Goal: Navigation & Orientation: Find specific page/section

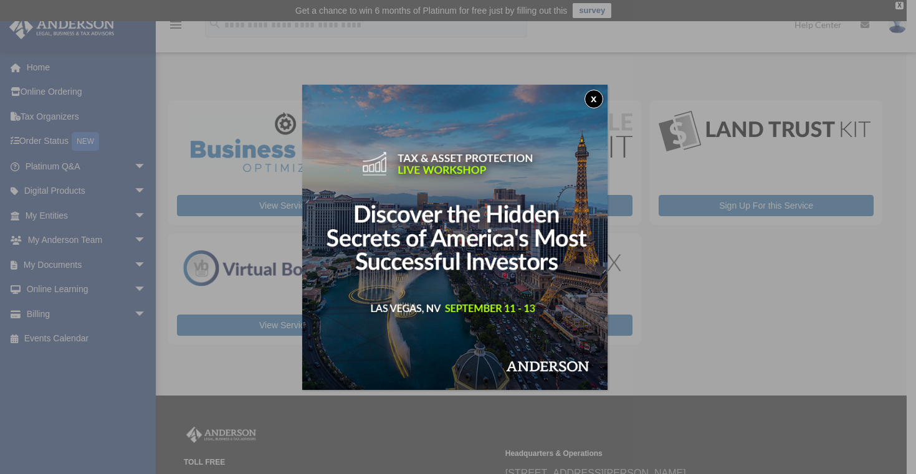
click at [771, 322] on div "x" at bounding box center [458, 237] width 916 height 474
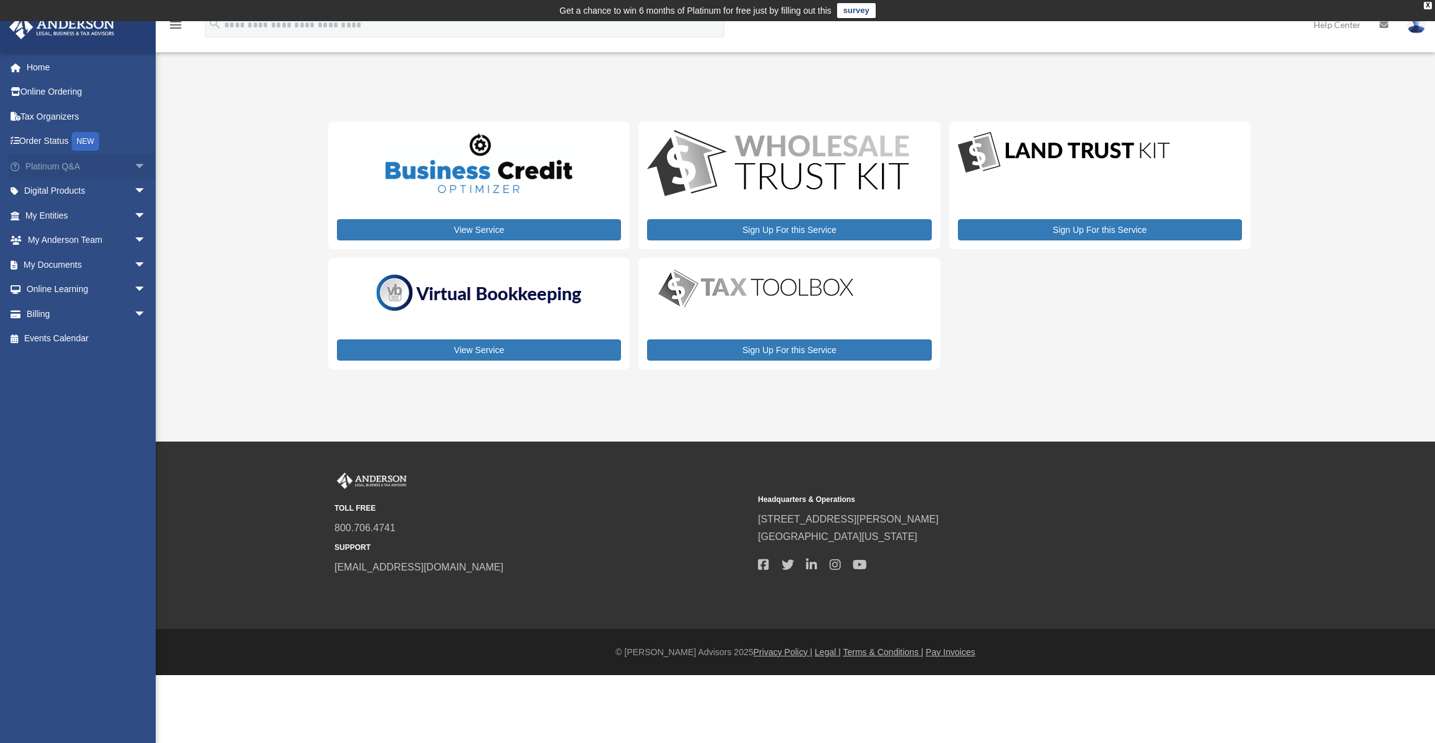
click at [75, 167] on link "Platinum Q&A arrow_drop_down" at bounding box center [87, 166] width 156 height 25
click at [134, 164] on span "arrow_drop_down" at bounding box center [146, 167] width 25 height 26
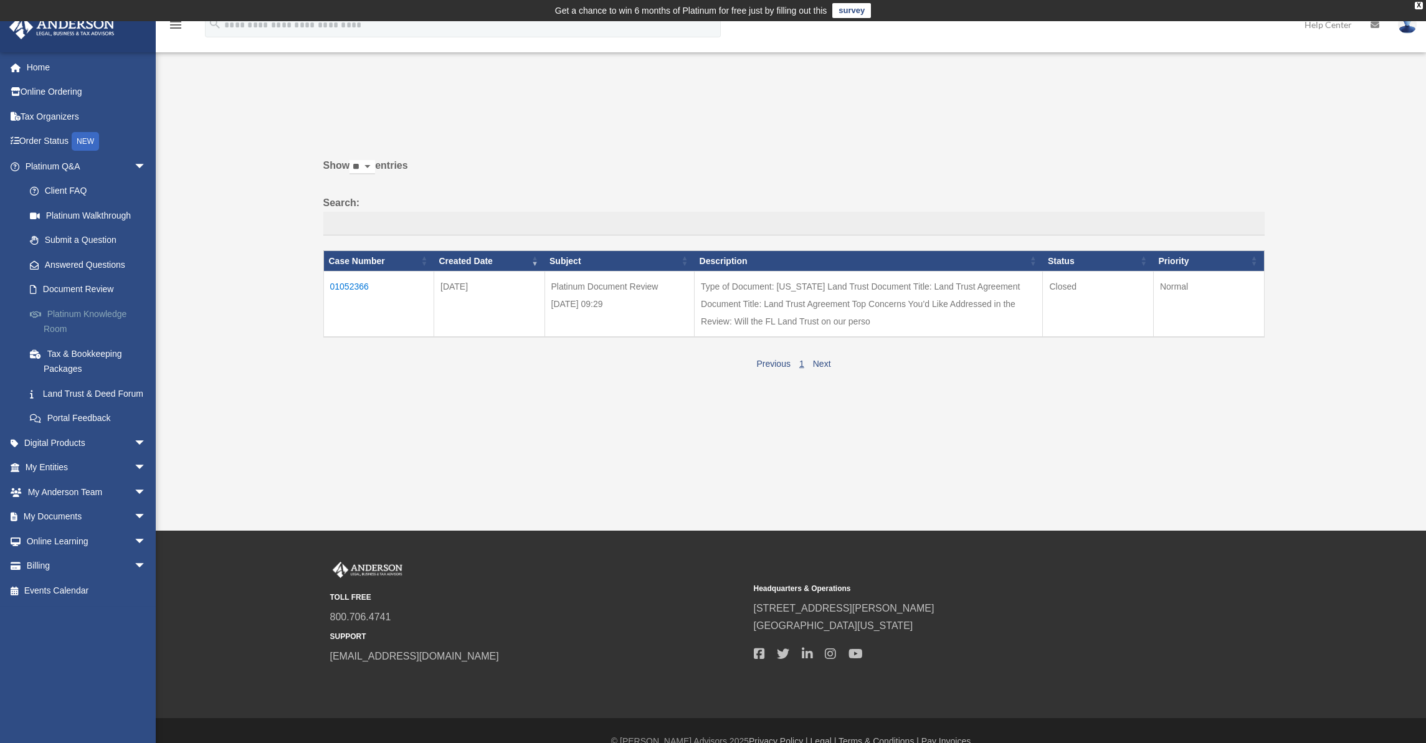
click at [74, 312] on link "Platinum Knowledge Room" at bounding box center [91, 321] width 148 height 40
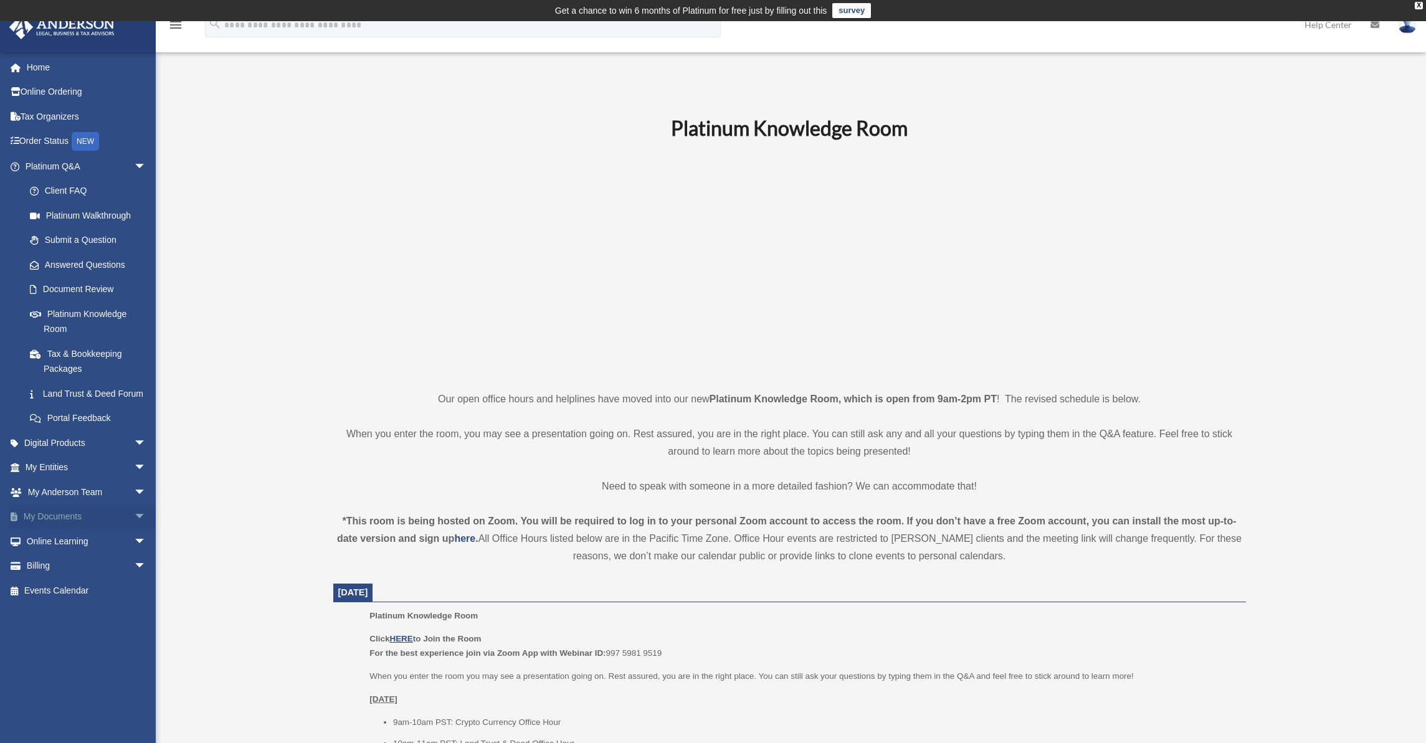
click at [75, 524] on link "My Documents arrow_drop_down" at bounding box center [87, 517] width 156 height 25
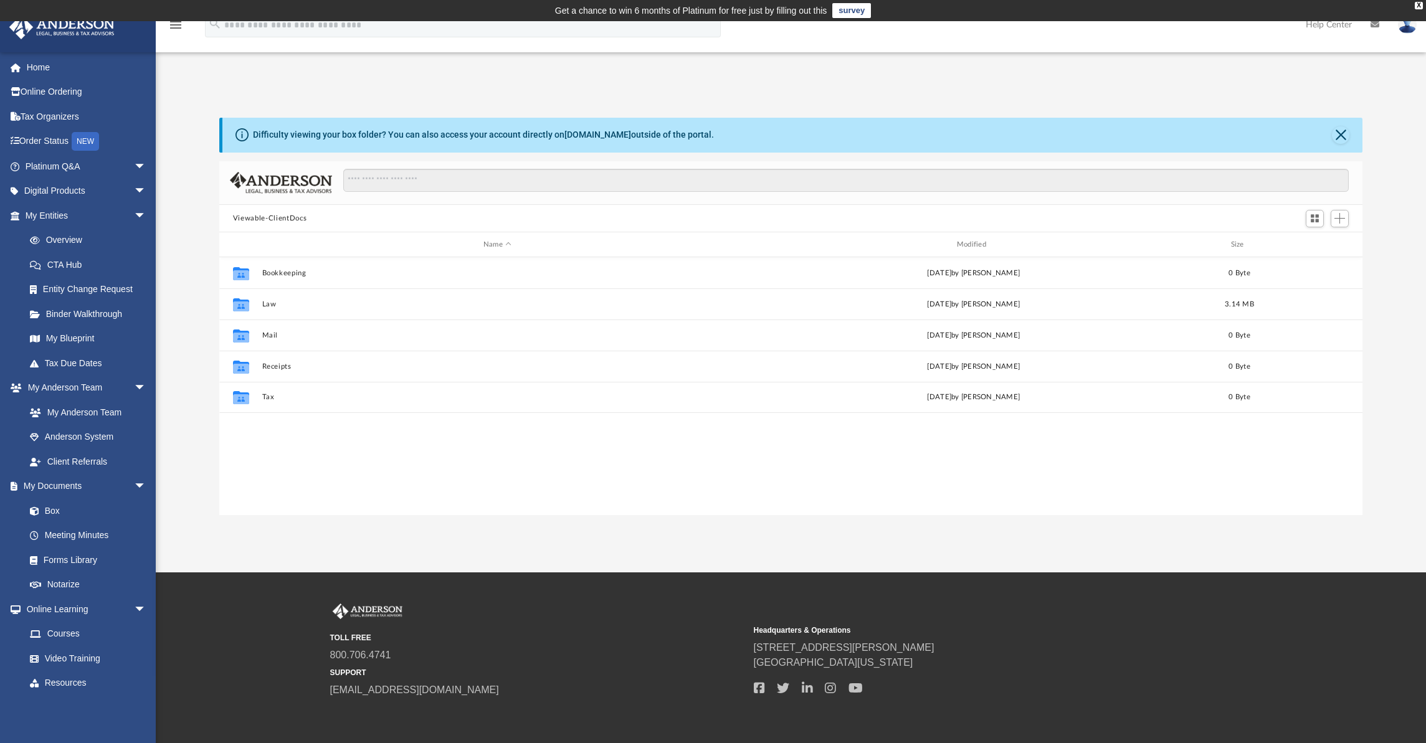
scroll to position [10, 10]
click at [80, 530] on link "Meeting Minutes" at bounding box center [91, 535] width 148 height 25
click at [73, 552] on link "Forms Library" at bounding box center [91, 560] width 148 height 25
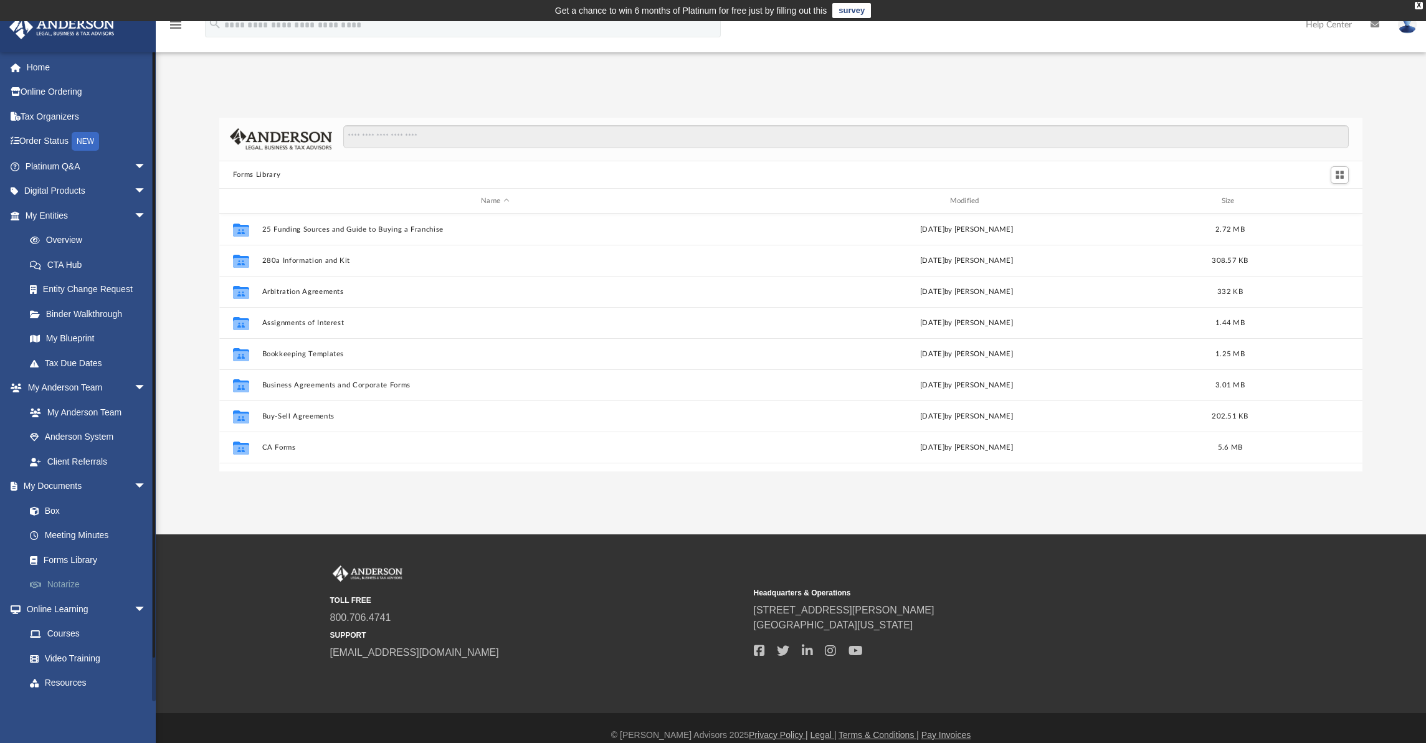
scroll to position [274, 1134]
